Goal: Check status

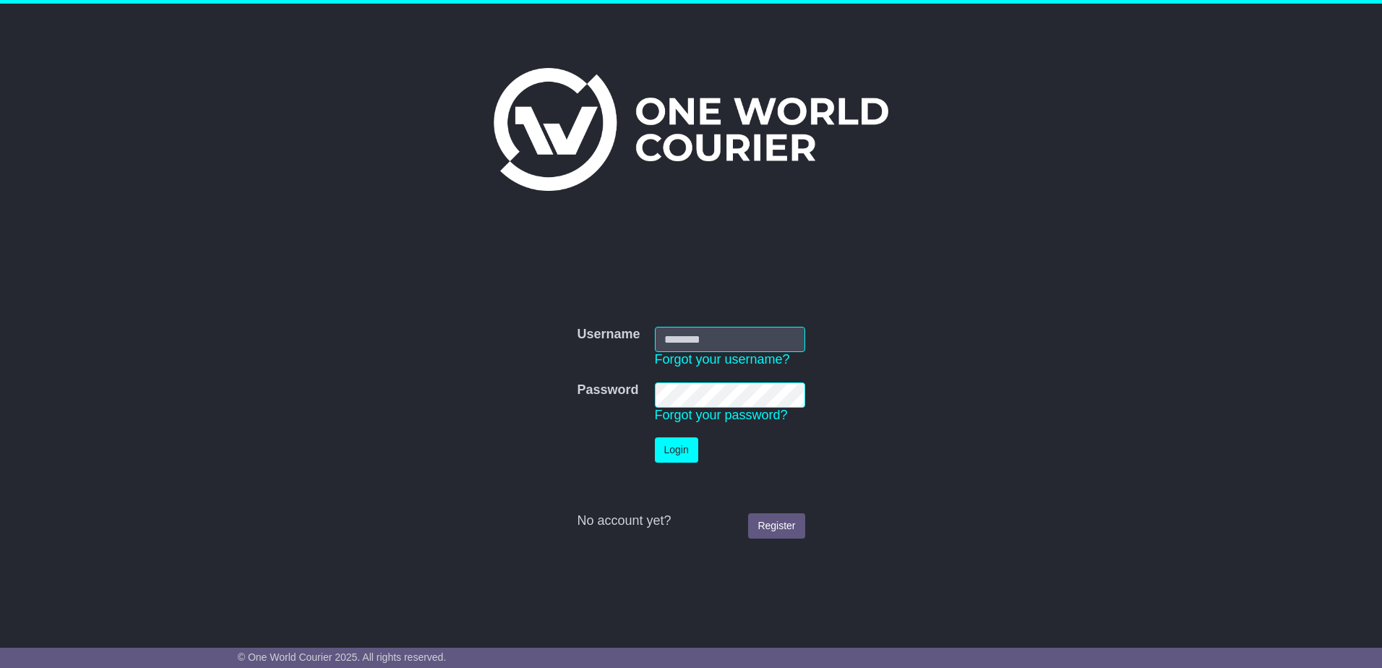
type input "**********"
click at [691, 455] on button "Login" at bounding box center [676, 449] width 43 height 25
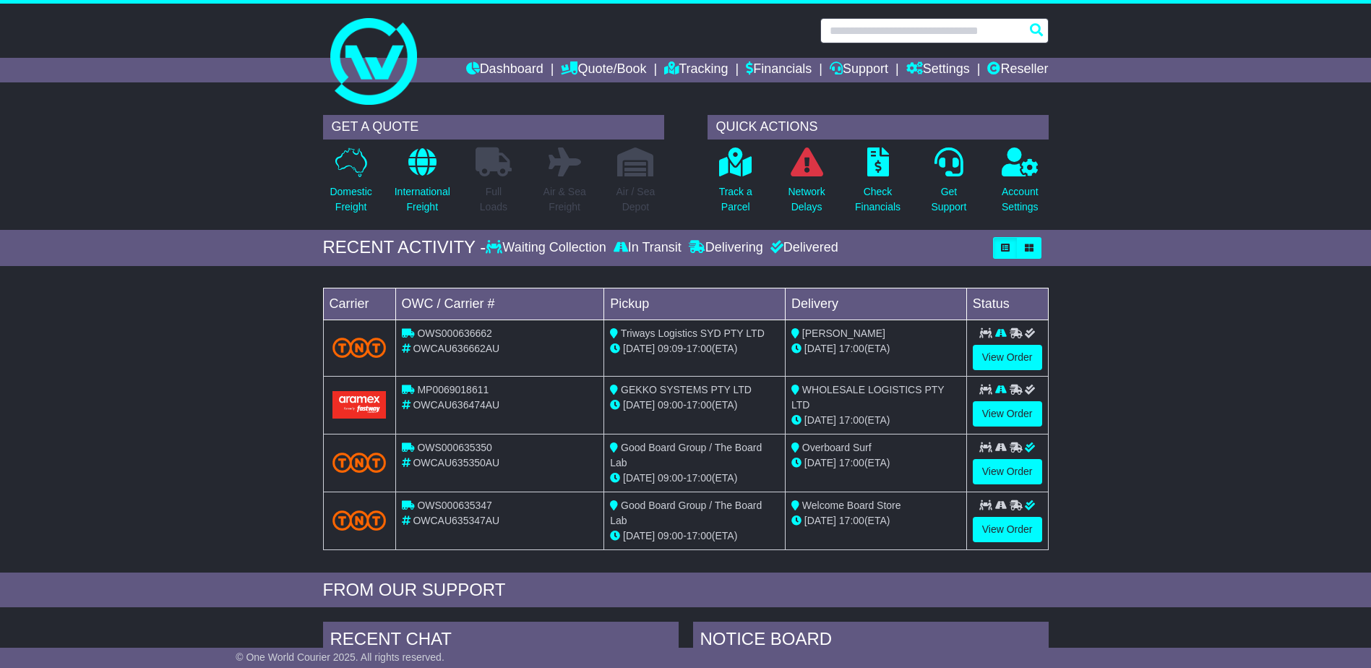
click at [1012, 30] on input "text" at bounding box center [934, 30] width 228 height 25
paste input "*********"
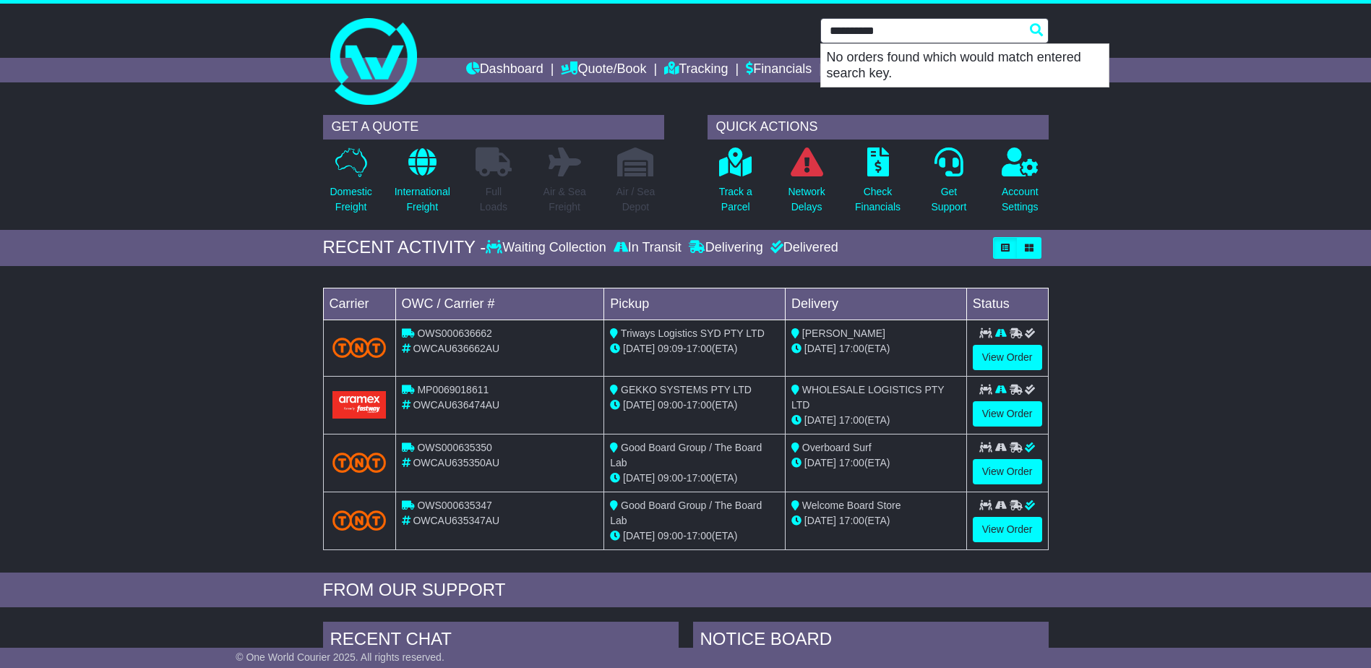
click at [868, 35] on input "*********" at bounding box center [934, 30] width 228 height 25
click at [868, 34] on input "*********" at bounding box center [934, 30] width 228 height 25
paste input "*********"
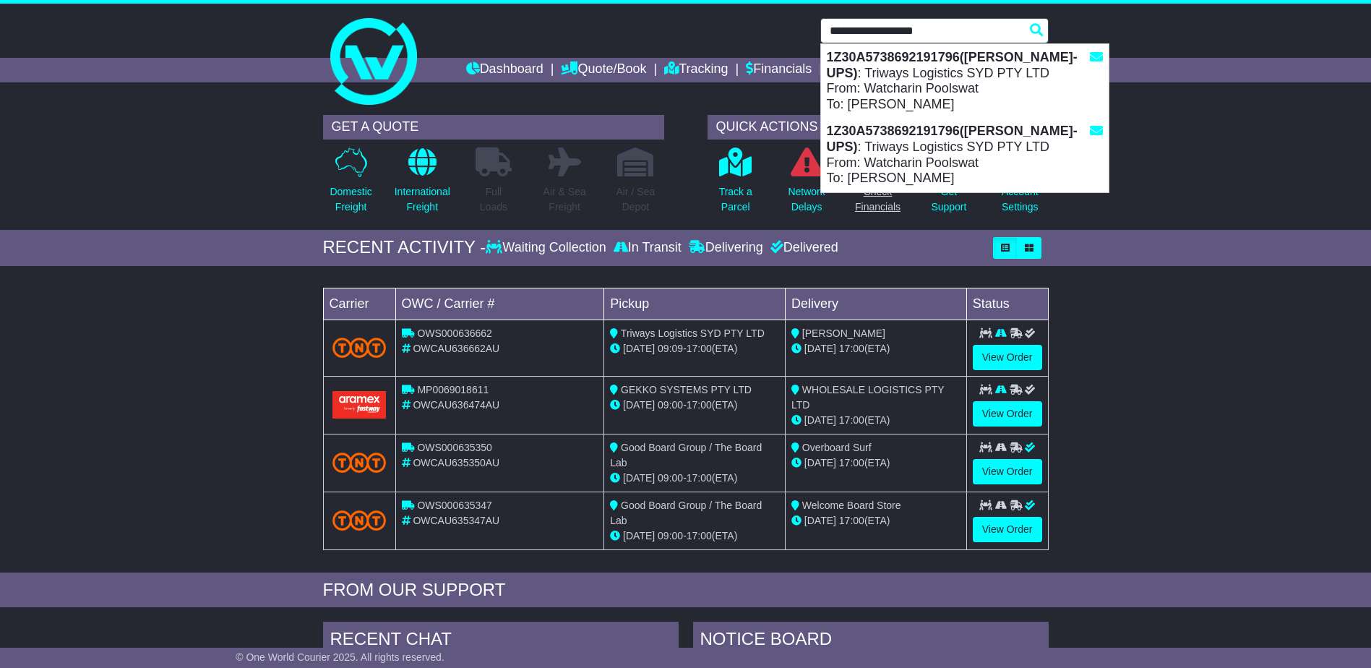
click at [882, 153] on div "1Z30A5738692191796(Mason-UPS) : Triways Logistics SYD PTY LTD From: Watcharin P…" at bounding box center [965, 155] width 288 height 74
type input "**********"
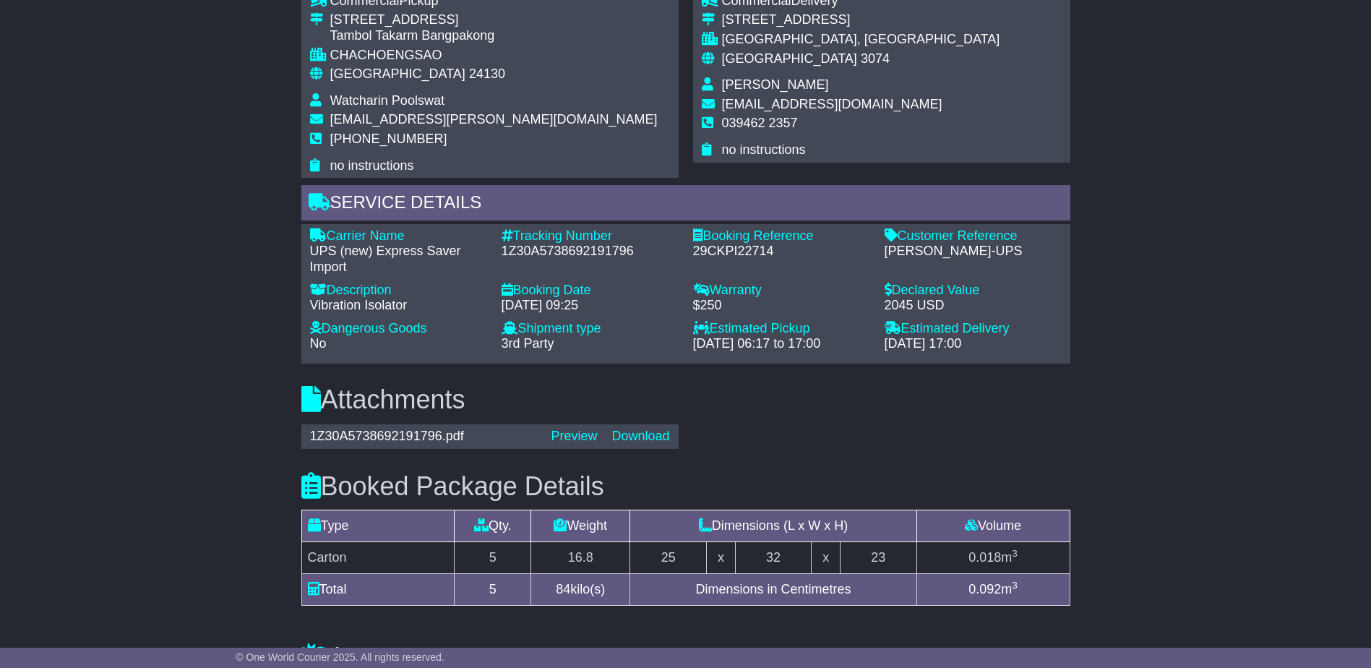
scroll to position [1333, 0]
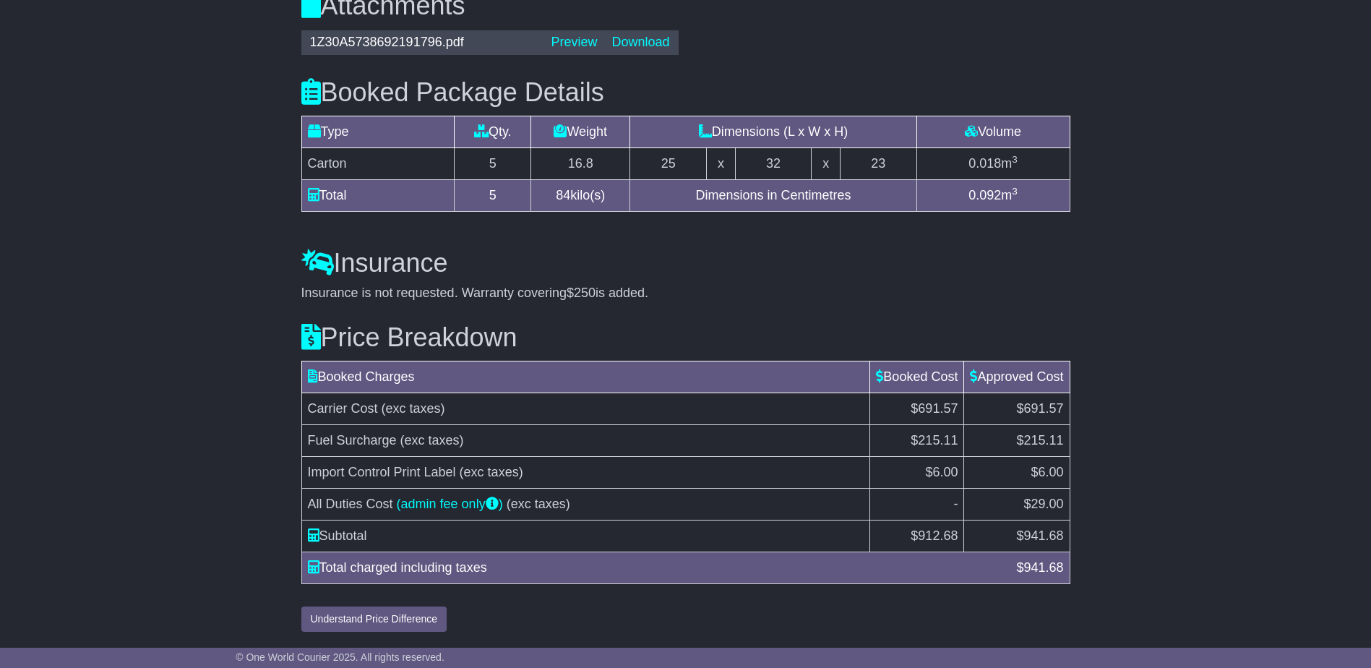
drag, startPoint x: 1130, startPoint y: 547, endPoint x: 670, endPoint y: 300, distance: 522.4
click at [671, 300] on div "Insurance is not requested. Warranty covering $250 is added." at bounding box center [685, 293] width 769 height 16
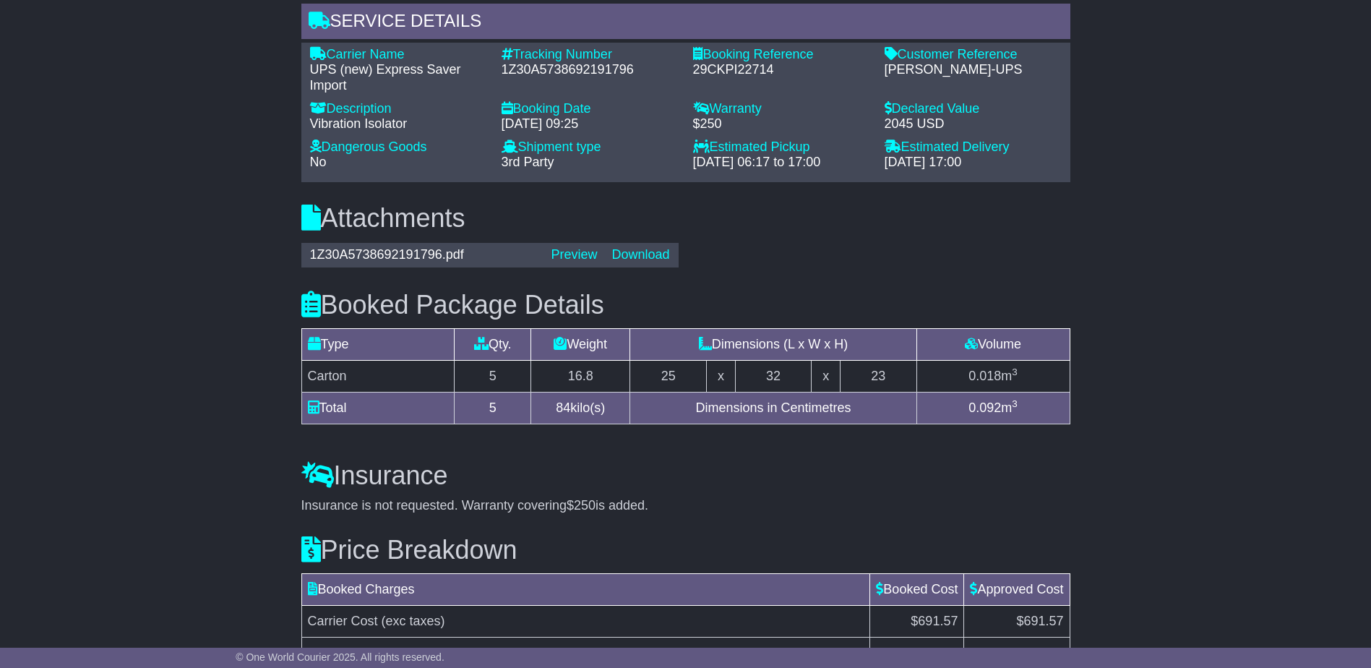
scroll to position [1116, 0]
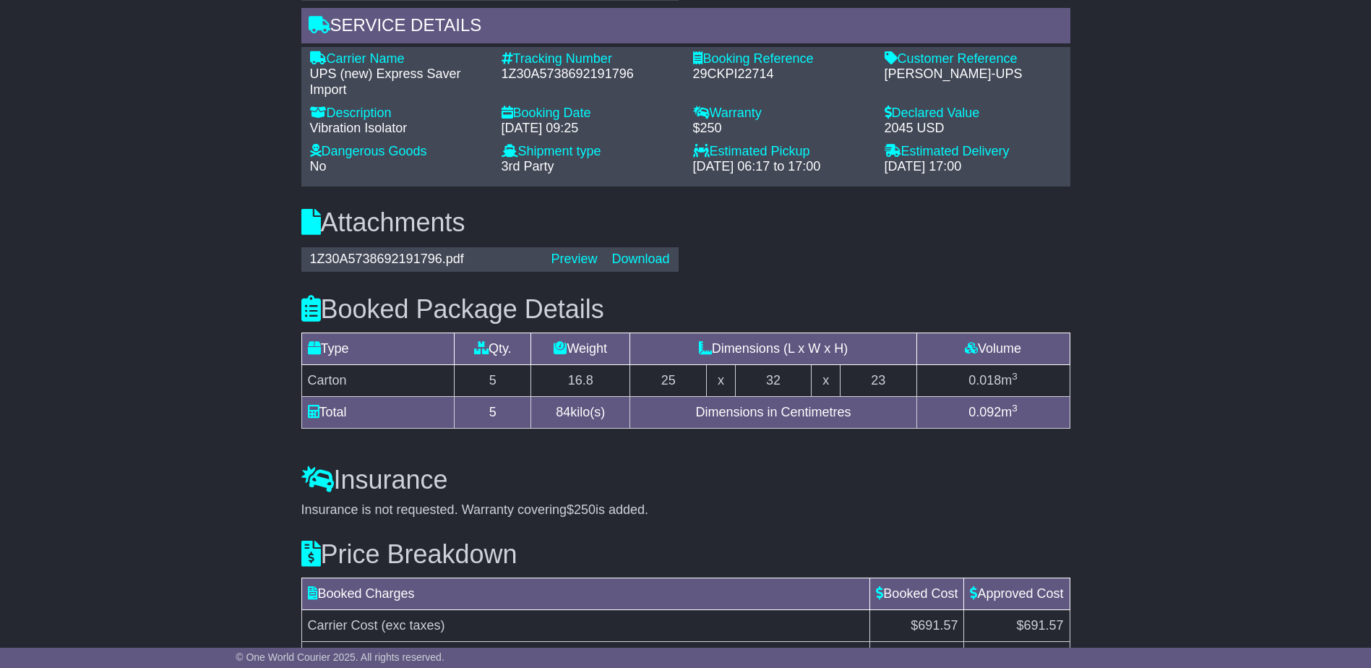
click at [939, 286] on div "Booked Package Details (nonstackable) Type Qty. Weight Dimensions (L x W x H) V…" at bounding box center [685, 358] width 783 height 171
drag, startPoint x: 236, startPoint y: 302, endPoint x: 254, endPoint y: 279, distance: 28.9
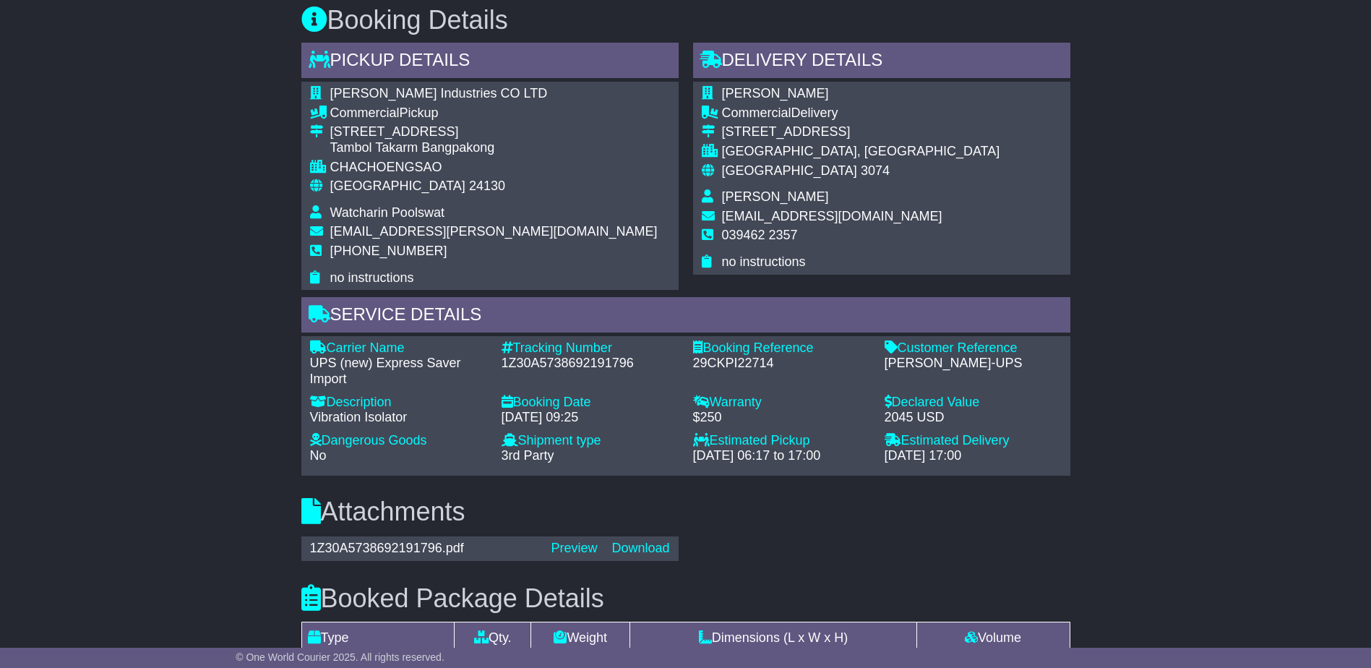
click at [212, 286] on div "Email Download Tracking Pricing Insurance" at bounding box center [685, 286] width 1371 height 1718
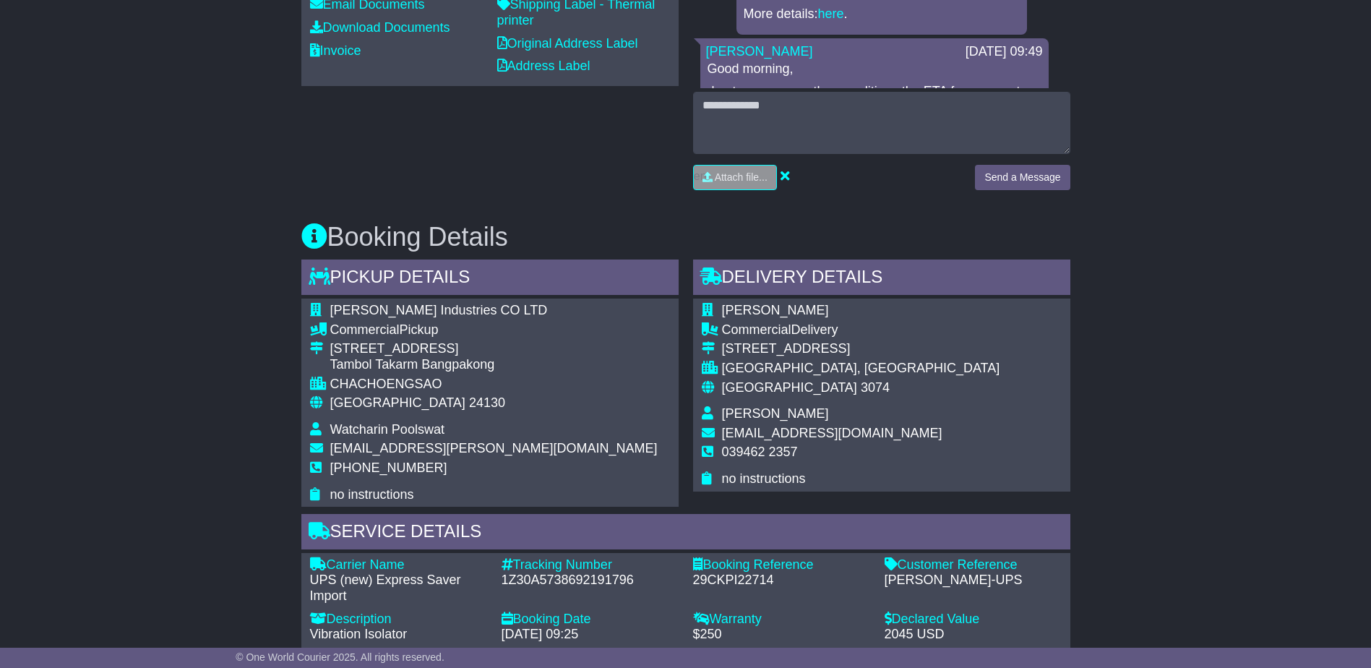
click at [124, 251] on div "Email Download Tracking Pricing Insurance" at bounding box center [685, 503] width 1371 height 1718
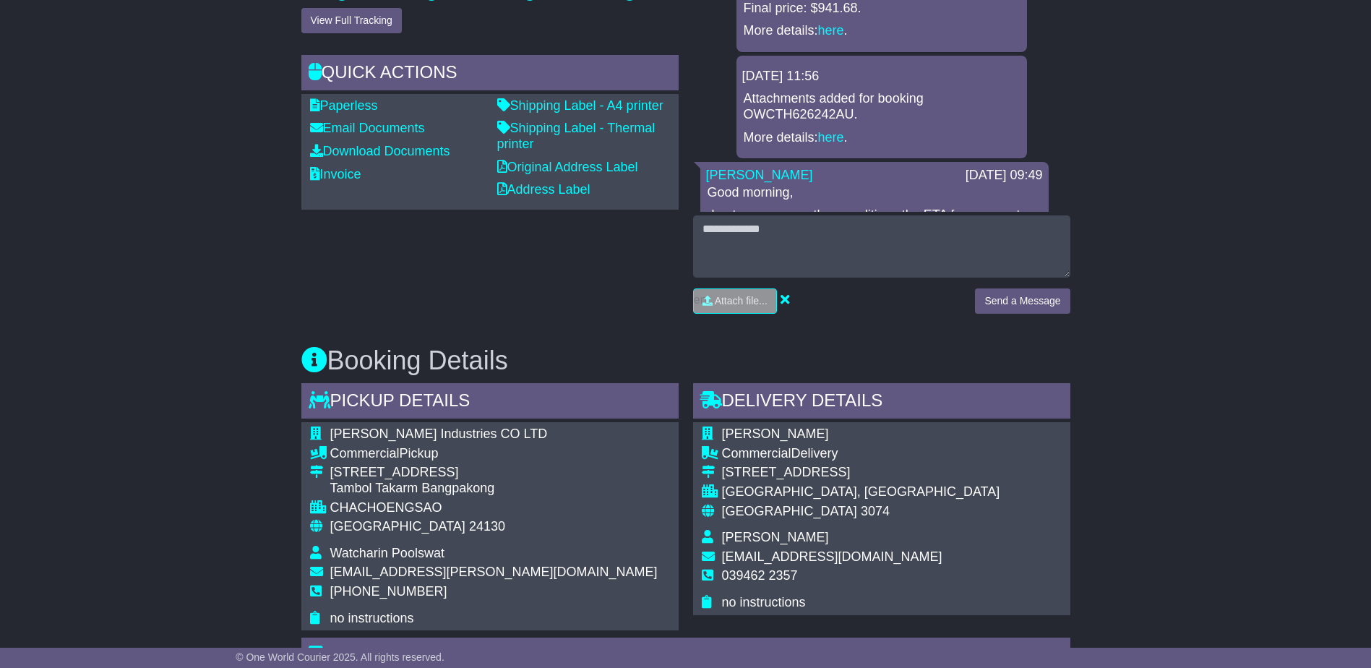
scroll to position [466, 0]
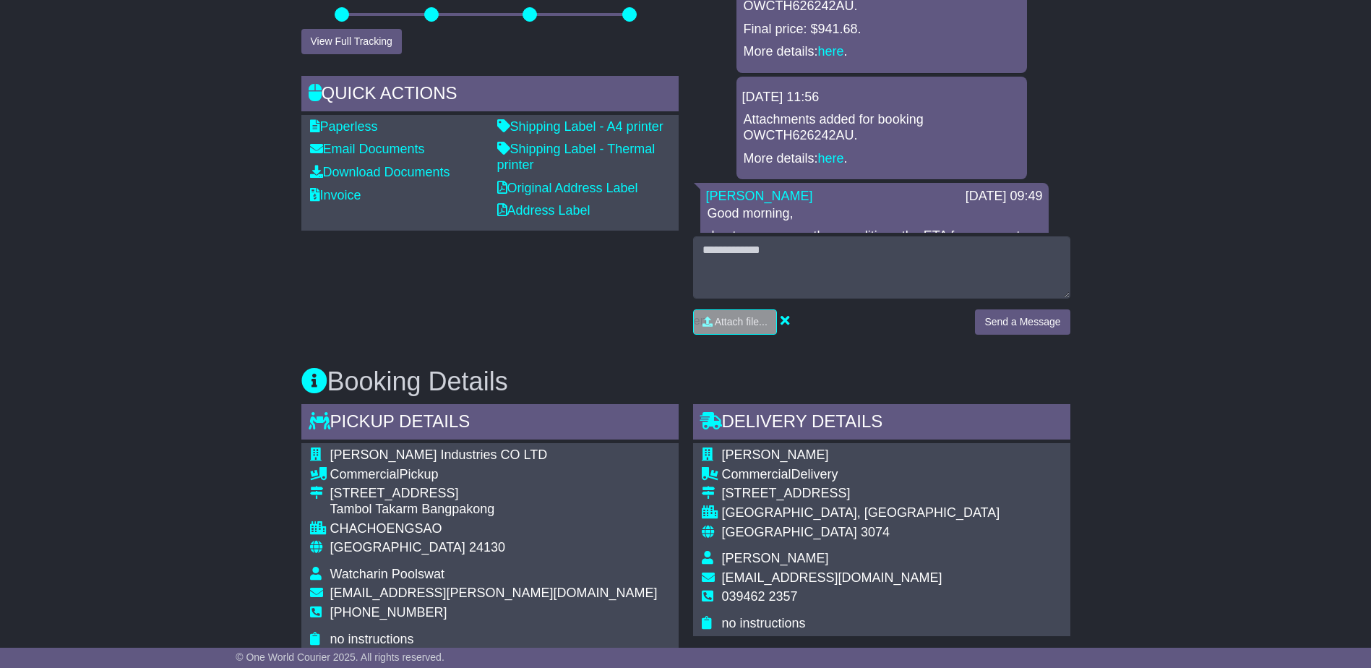
click at [129, 244] on div "Email Download Tracking Pricing Insurance" at bounding box center [685, 647] width 1371 height 1718
click at [139, 255] on div "Email Download Tracking Pricing Insurance" at bounding box center [685, 647] width 1371 height 1718
click at [142, 256] on div "Email Download Tracking Pricing Insurance" at bounding box center [685, 647] width 1371 height 1718
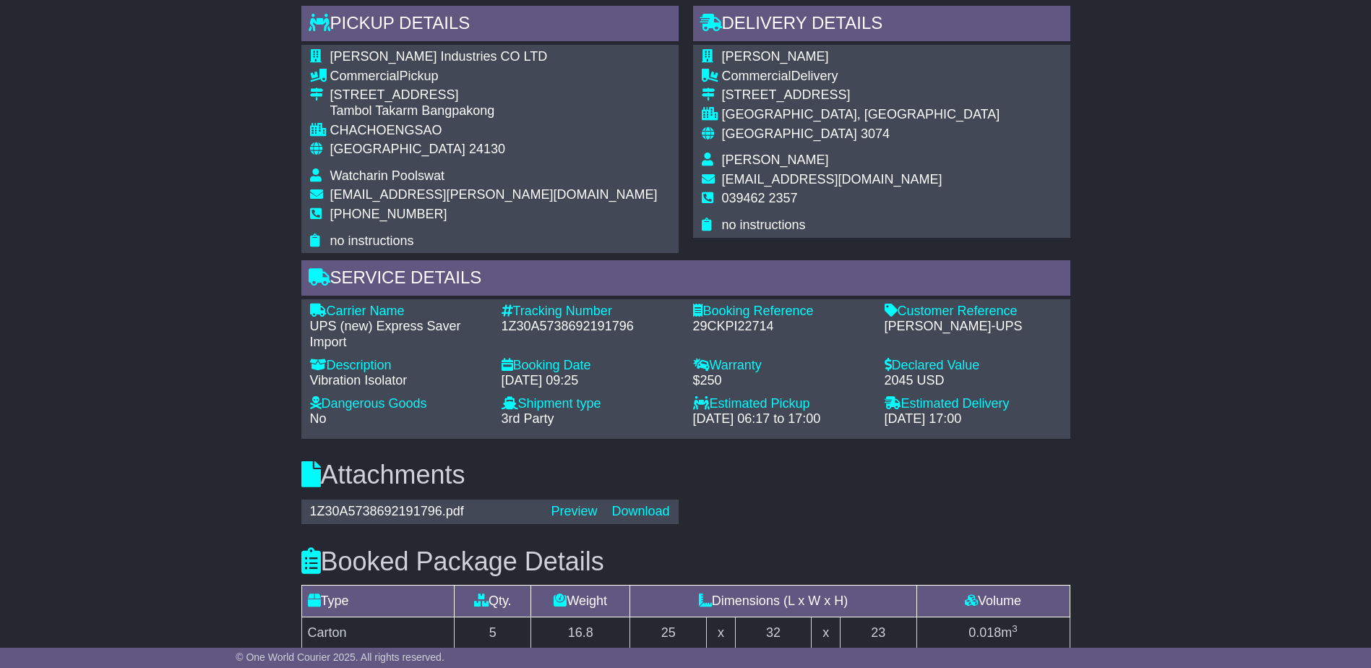
scroll to position [900, 0]
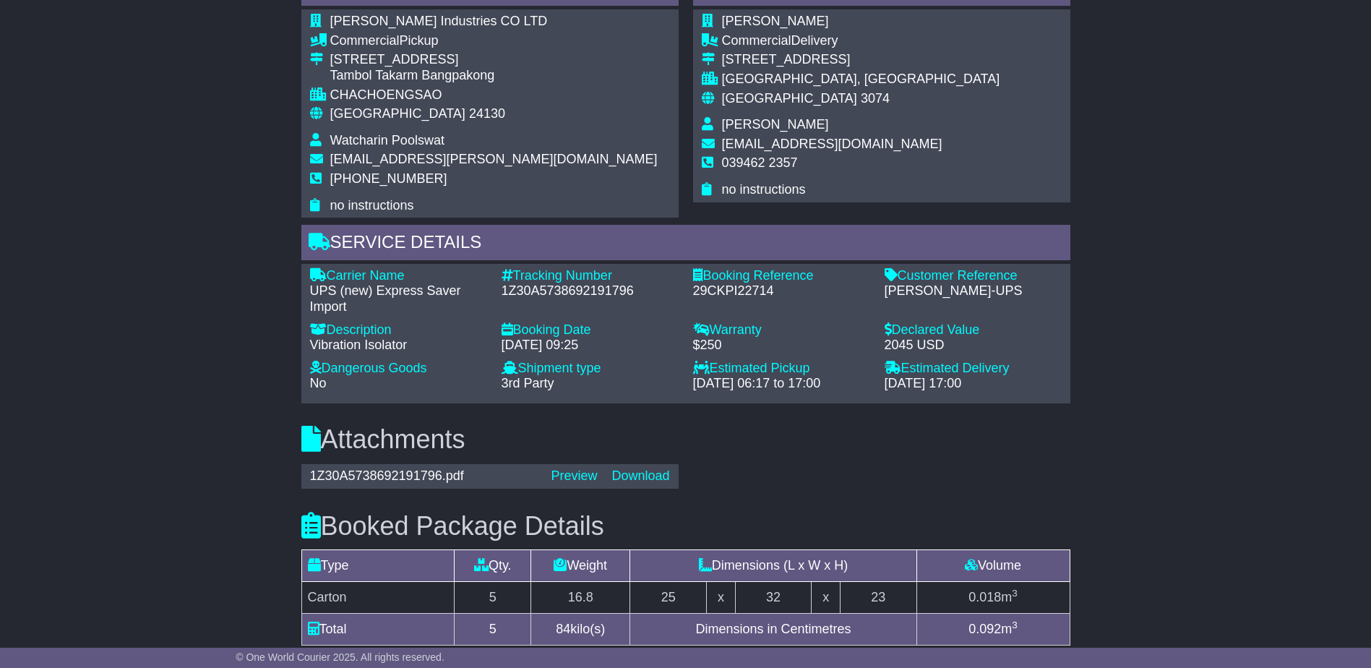
click at [583, 337] on div "25 Jul 2025 - 09:25" at bounding box center [589, 345] width 177 height 16
drag, startPoint x: 583, startPoint y: 337, endPoint x: 587, endPoint y: 324, distance: 13.7
drag, startPoint x: 486, startPoint y: 324, endPoint x: 377, endPoint y: 330, distance: 108.6
click at [374, 330] on div "Description" at bounding box center [398, 330] width 177 height 16
click at [642, 363] on div "Shipment type" at bounding box center [589, 369] width 177 height 16
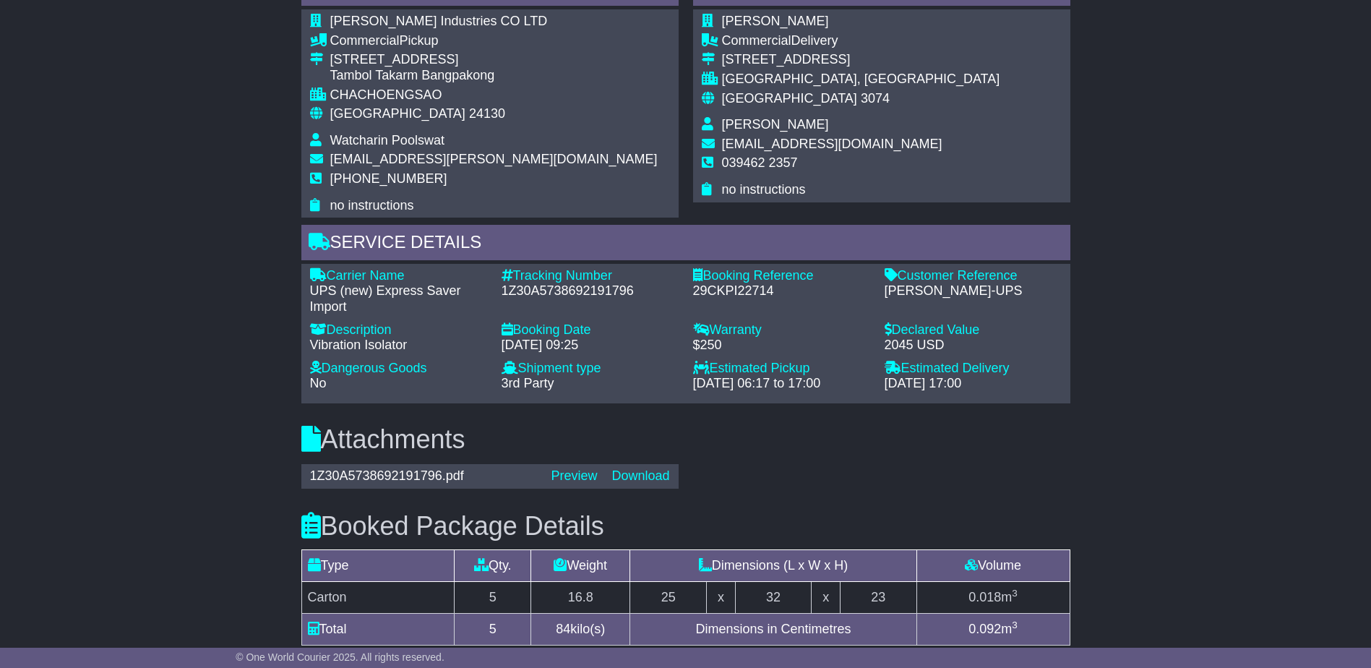
drag, startPoint x: 642, startPoint y: 363, endPoint x: 601, endPoint y: 389, distance: 48.5
click at [641, 363] on div "Shipment type" at bounding box center [589, 369] width 177 height 16
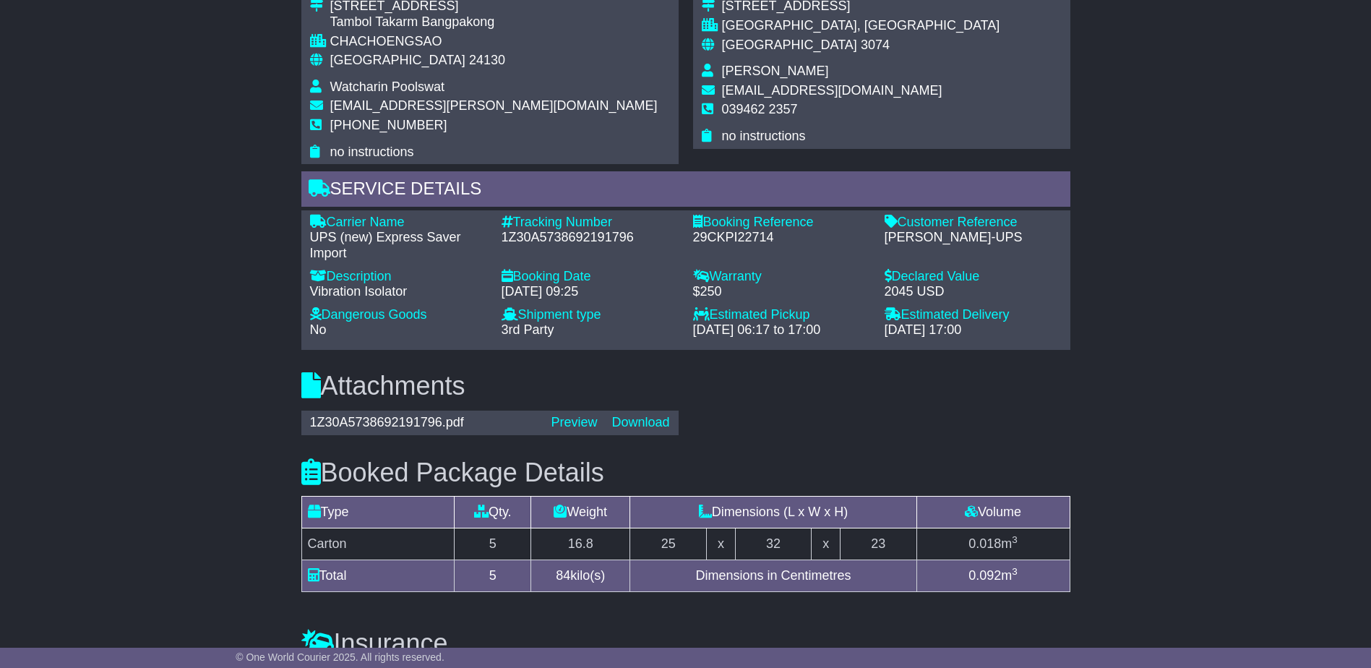
scroll to position [1044, 0]
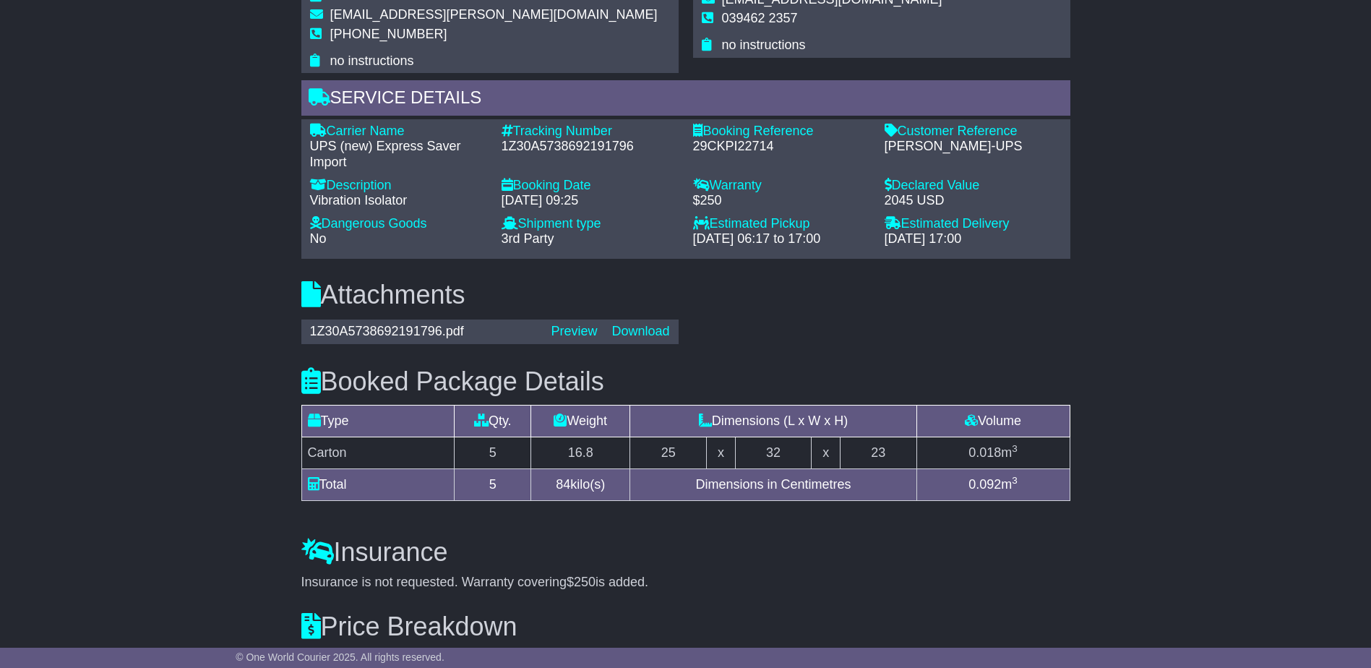
drag, startPoint x: 786, startPoint y: 358, endPoint x: 775, endPoint y: 382, distance: 27.2
click at [785, 360] on div "Booked Package Details (nonstackable) Type Qty. Weight Dimensions (L x W x H) V…" at bounding box center [685, 430] width 783 height 171
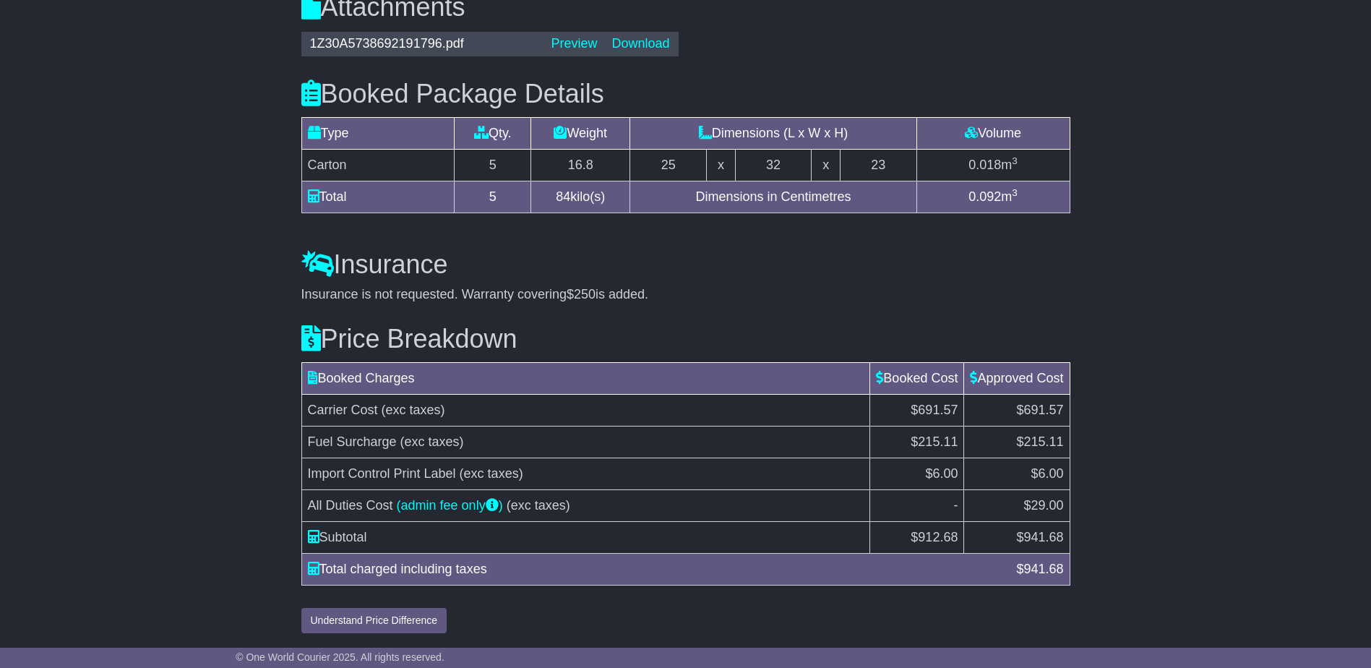
scroll to position [1333, 0]
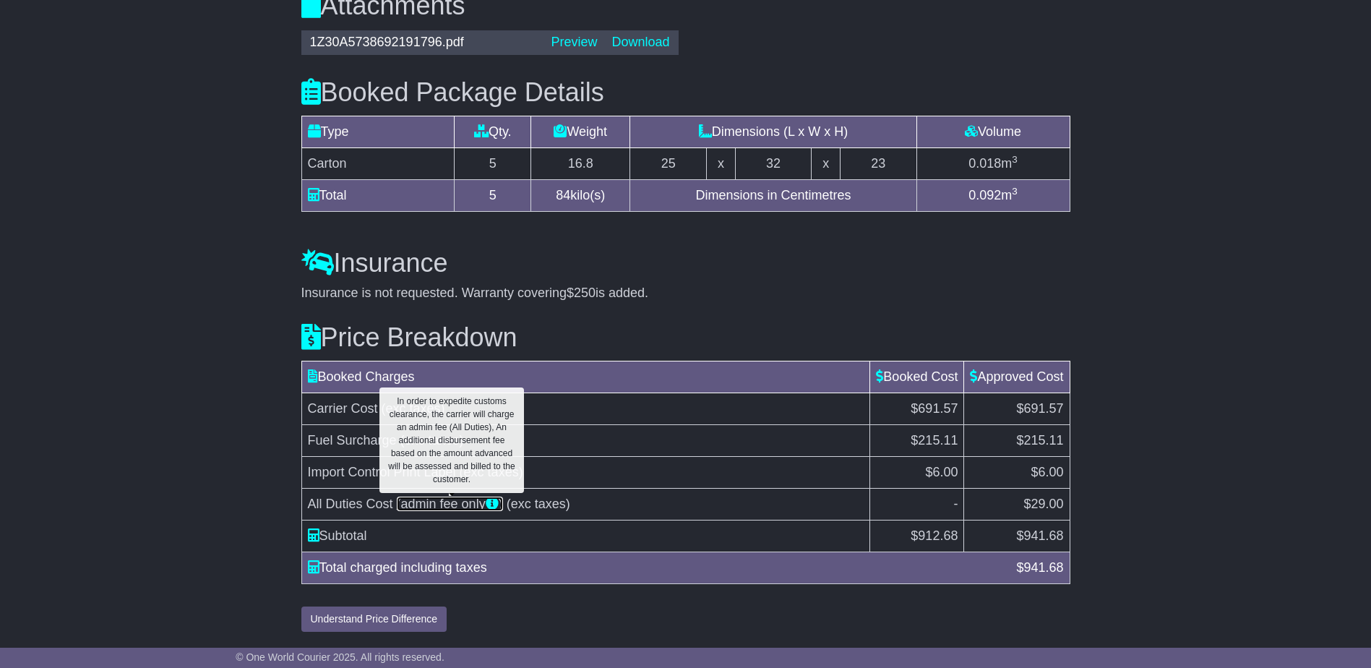
click at [455, 497] on link "(admin fee only )" at bounding box center [450, 503] width 106 height 14
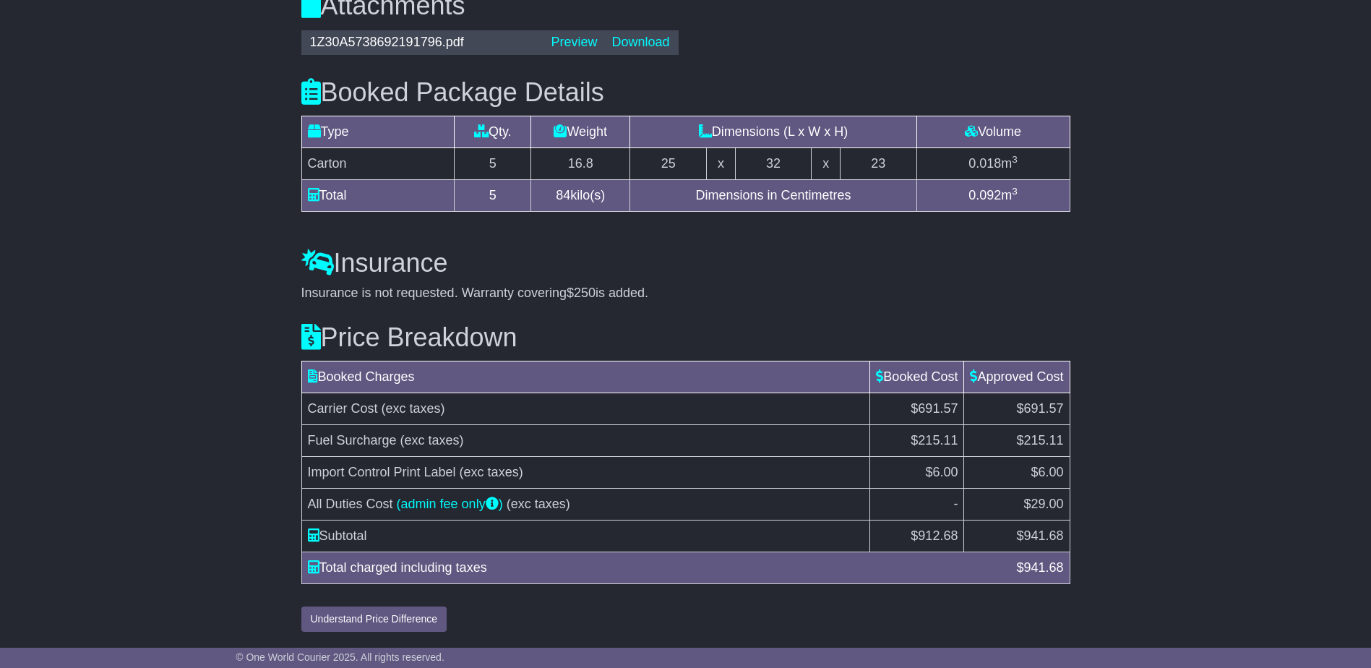
click at [663, 514] on td "All Duties Cost (admin fee only ) (exc taxes)" at bounding box center [585, 504] width 569 height 32
click at [595, 546] on td "Subtotal" at bounding box center [585, 536] width 569 height 32
click at [599, 549] on td "Subtotal" at bounding box center [585, 536] width 569 height 32
click at [553, 582] on td "Total charged including taxes $ 941.68" at bounding box center [685, 567] width 768 height 32
drag, startPoint x: 569, startPoint y: 564, endPoint x: 631, endPoint y: 551, distance: 62.8
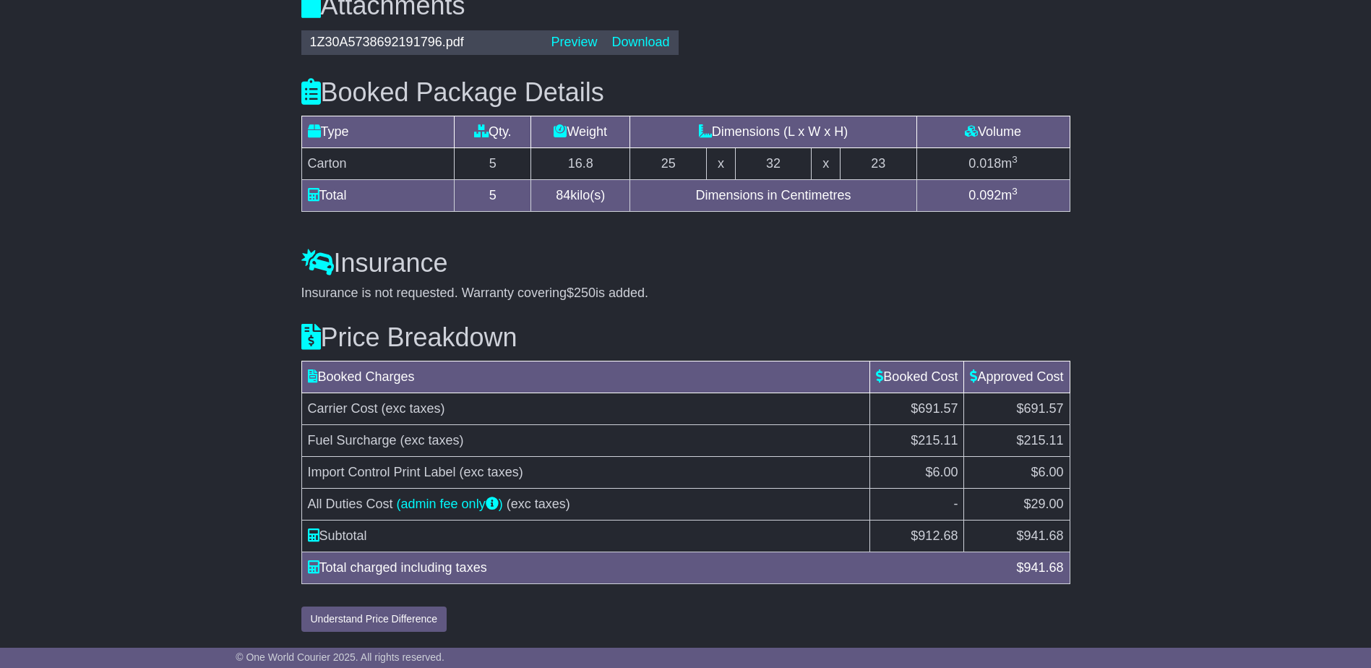
click at [569, 566] on div "Total charged including taxes" at bounding box center [655, 568] width 709 height 20
click at [989, 467] on td "$6.00" at bounding box center [1017, 472] width 106 height 32
click at [926, 423] on td "$691.57" at bounding box center [917, 408] width 94 height 32
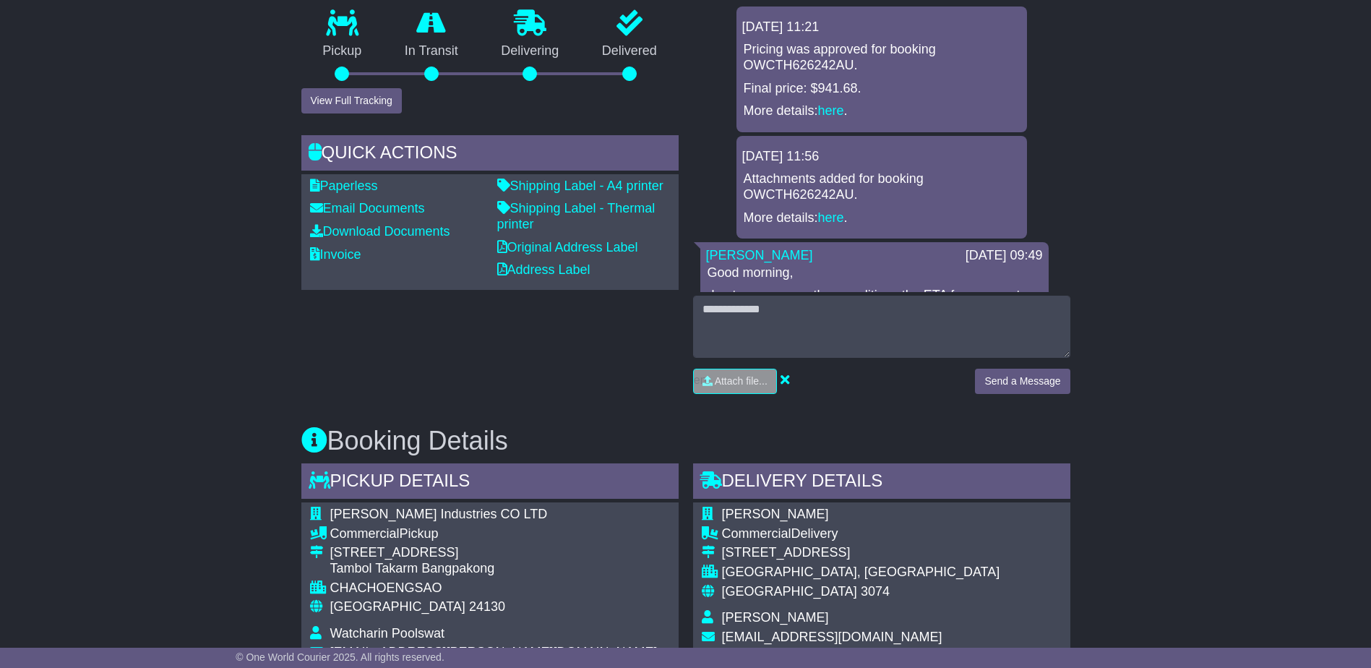
scroll to position [394, 0]
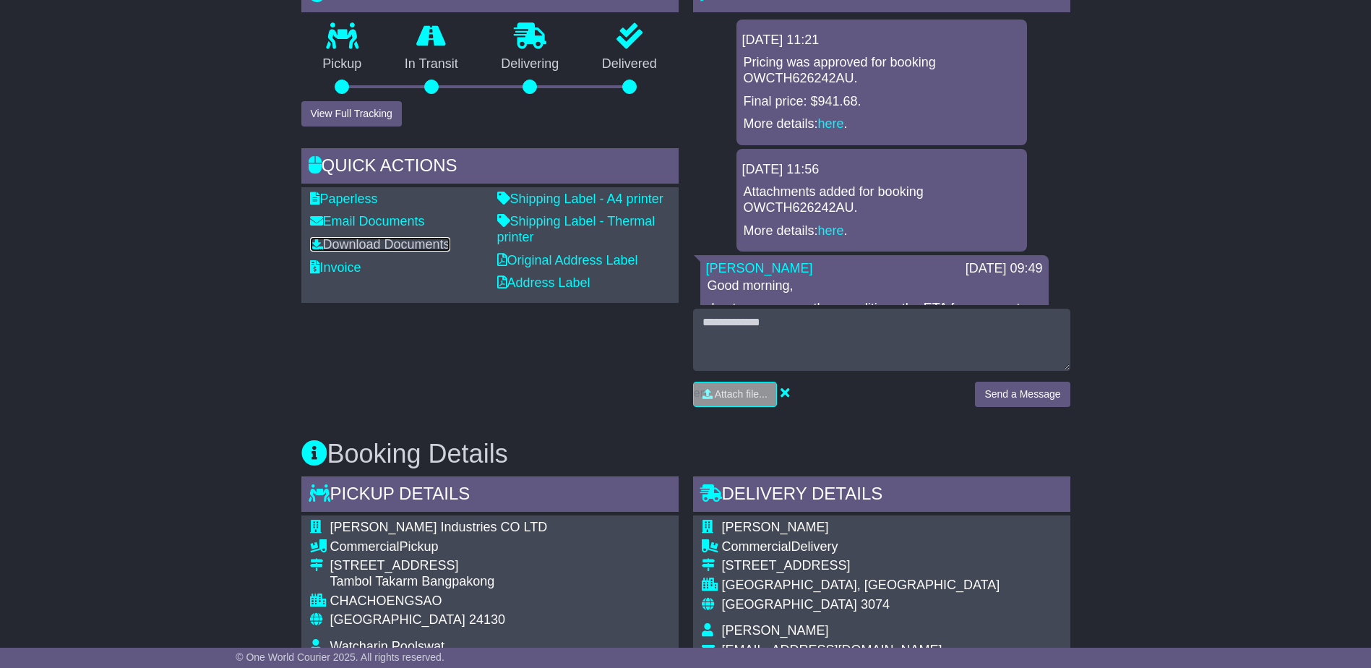
click at [363, 251] on link "Download Documents" at bounding box center [380, 244] width 140 height 14
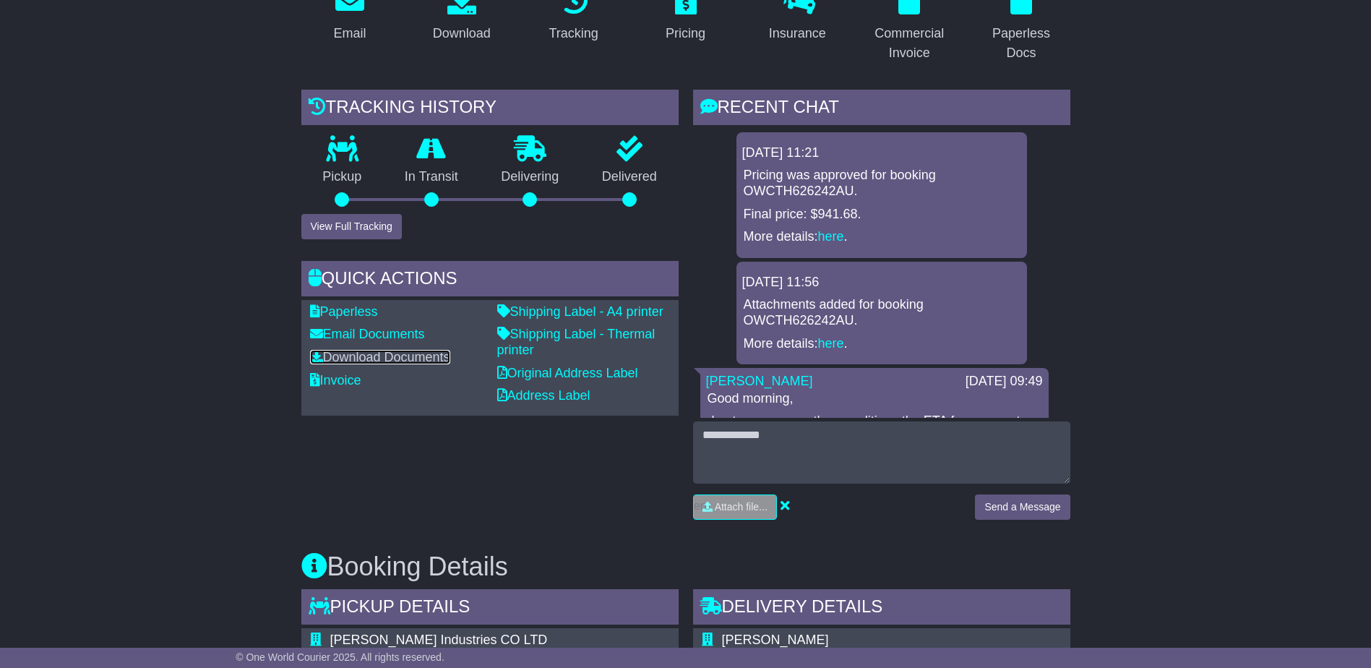
scroll to position [289, 0]
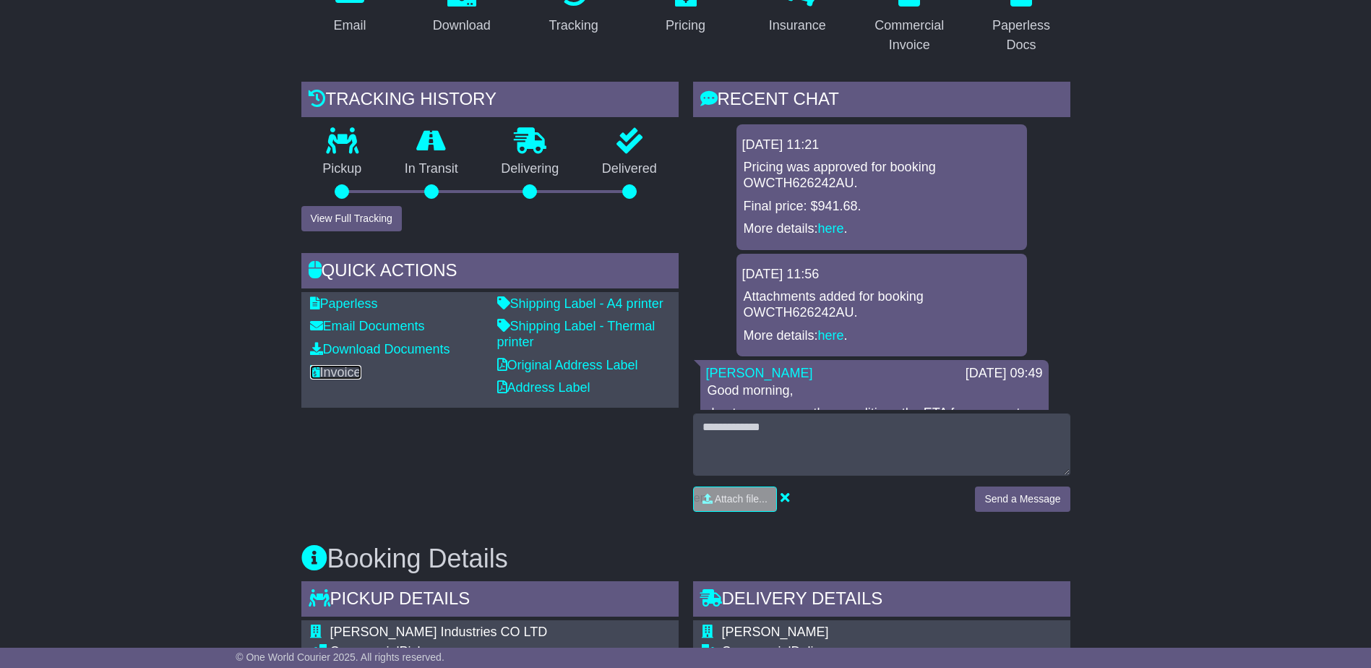
click at [356, 372] on link "Invoice" at bounding box center [335, 372] width 51 height 14
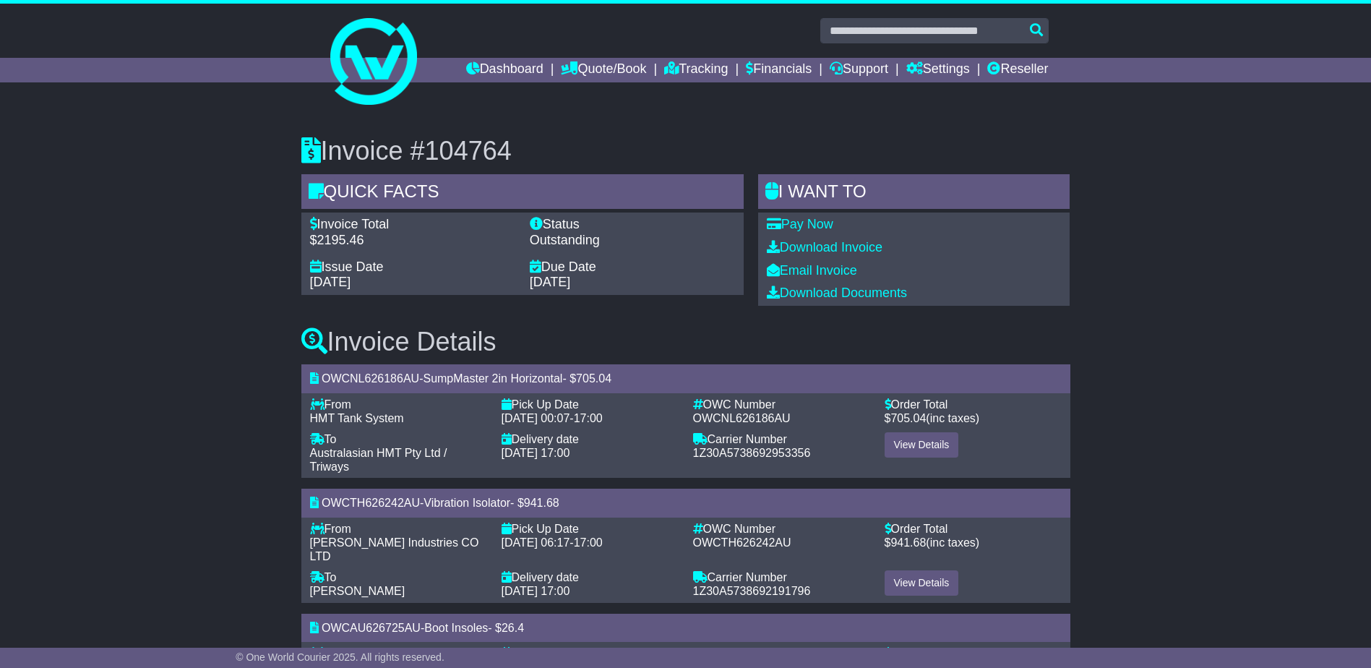
drag, startPoint x: 262, startPoint y: 397, endPoint x: 265, endPoint y: 387, distance: 11.2
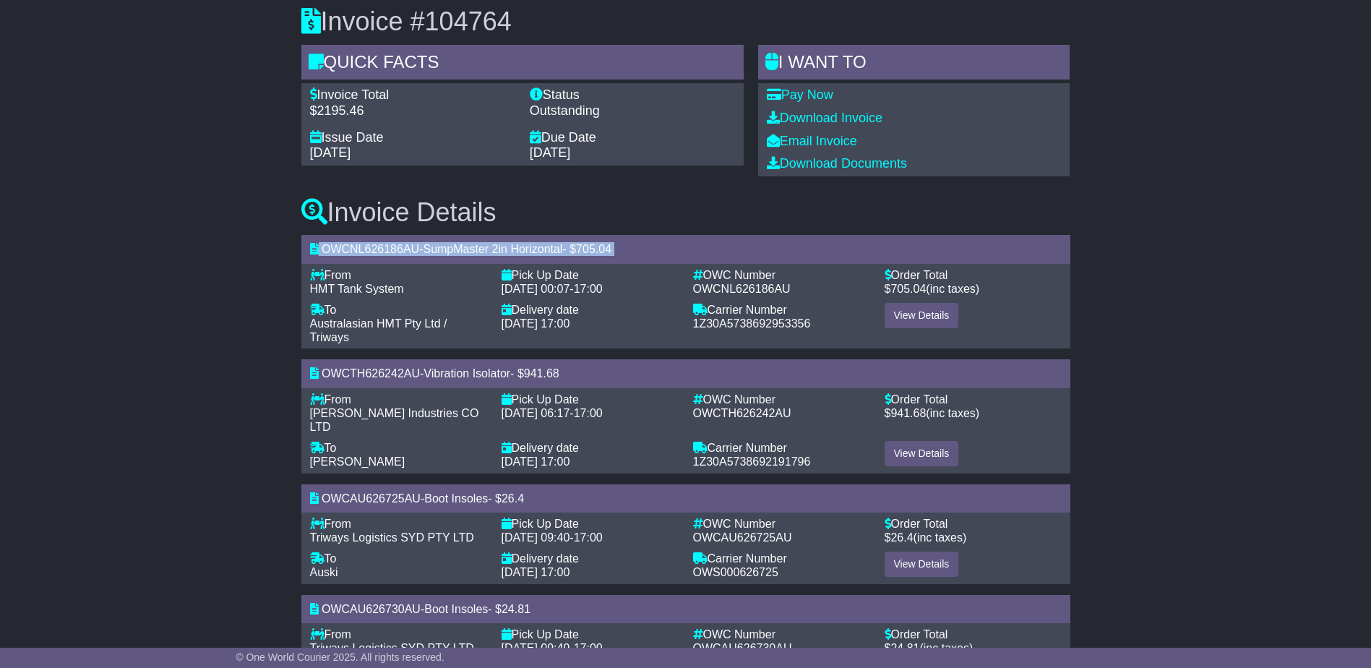
scroll to position [145, 0]
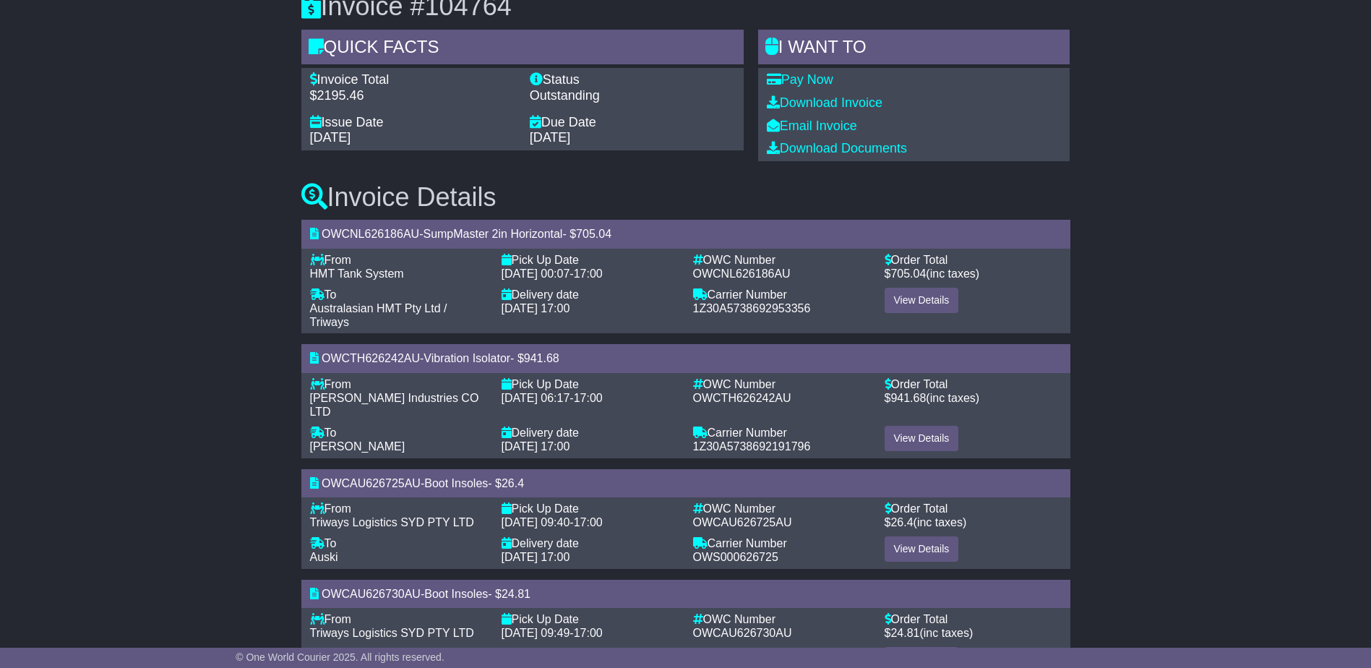
click at [488, 426] on div "To - [PERSON_NAME]" at bounding box center [398, 439] width 191 height 27
click at [675, 426] on div "Delivery date -" at bounding box center [589, 433] width 177 height 14
click at [897, 426] on link "View Details" at bounding box center [921, 438] width 74 height 25
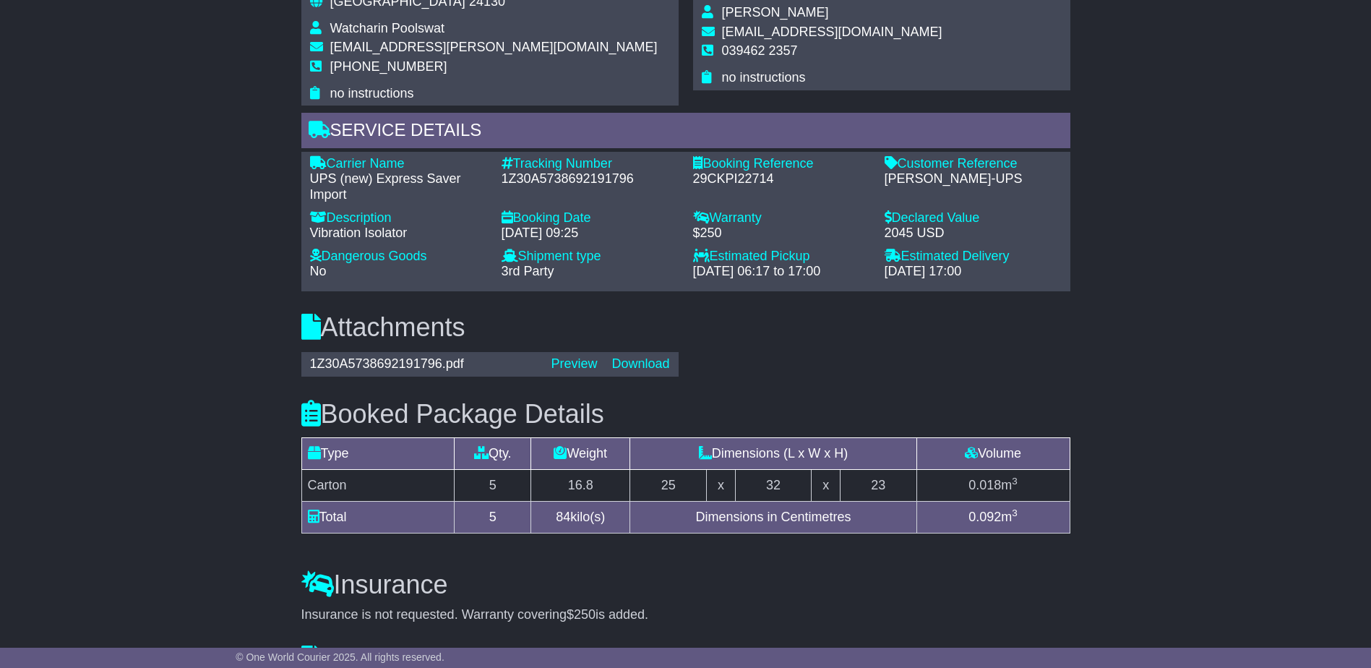
scroll to position [1127, 0]
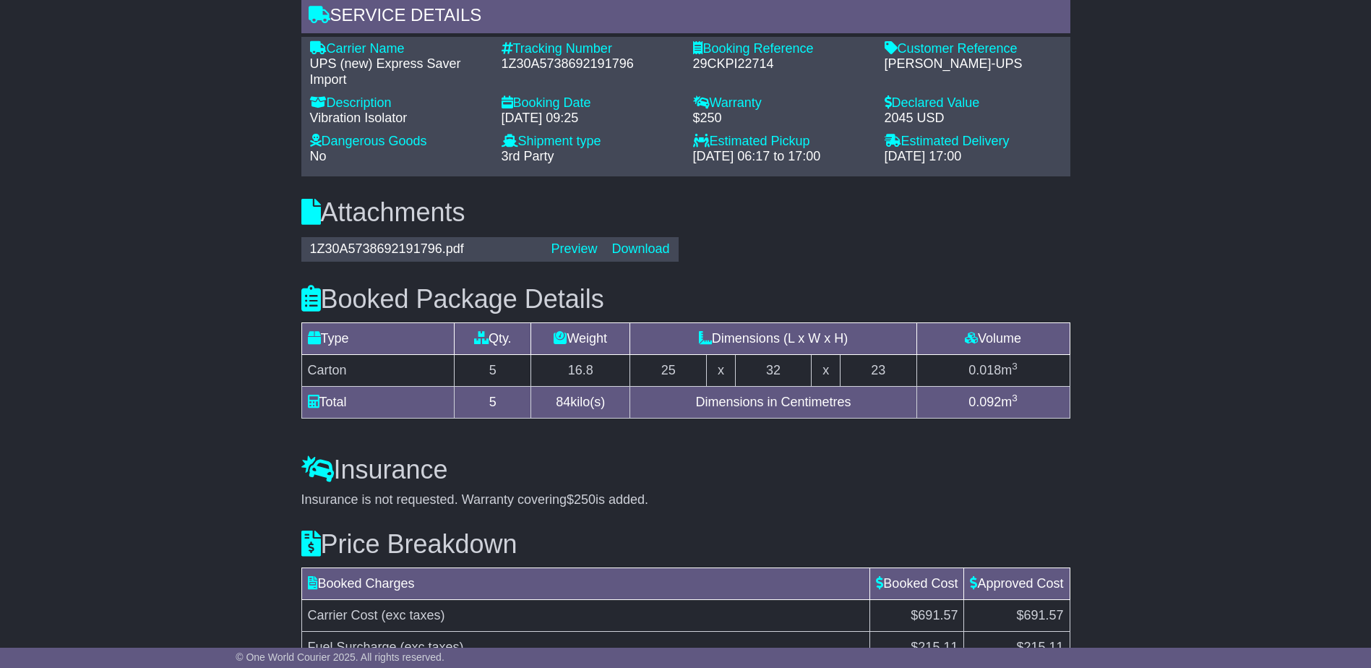
drag, startPoint x: 166, startPoint y: 349, endPoint x: 160, endPoint y: 226, distance: 123.0
